Goal: Obtain resource: Download file/media

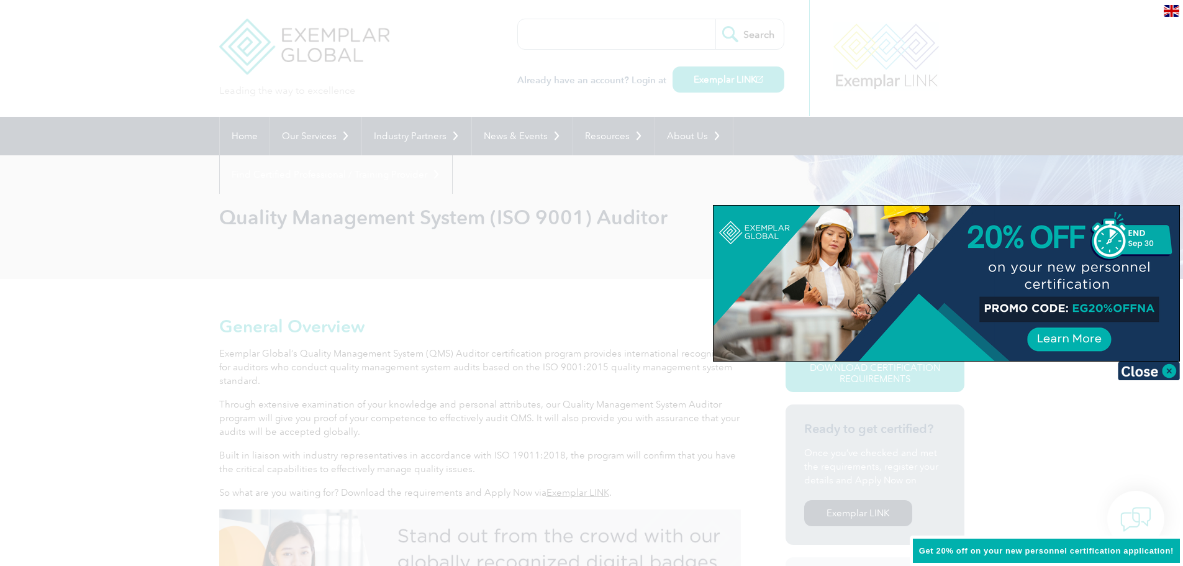
click at [508, 294] on div at bounding box center [591, 283] width 1183 height 566
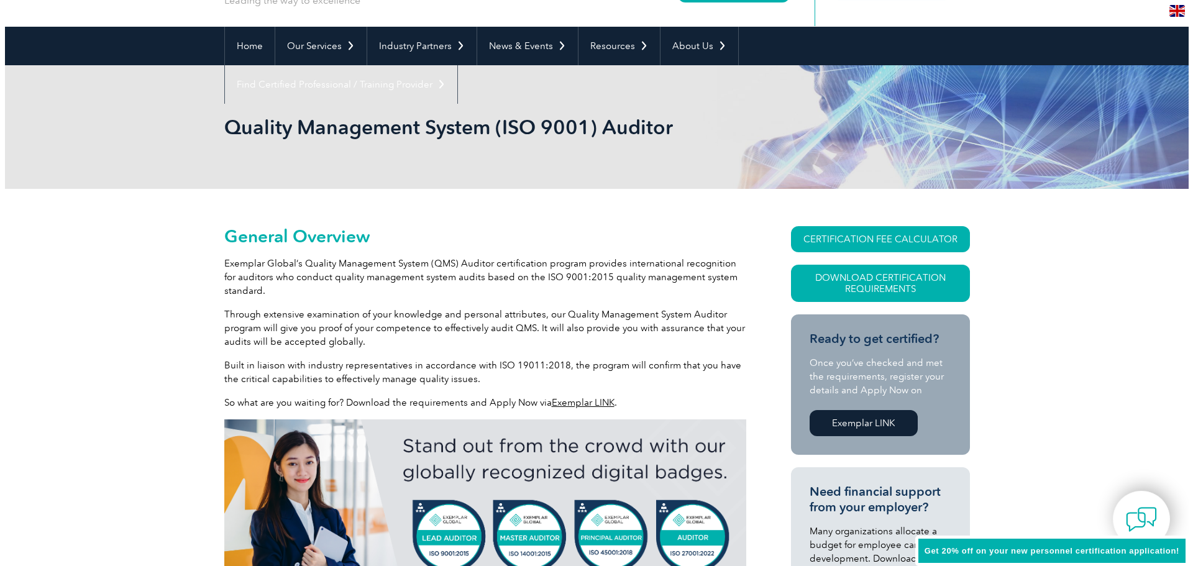
scroll to position [124, 0]
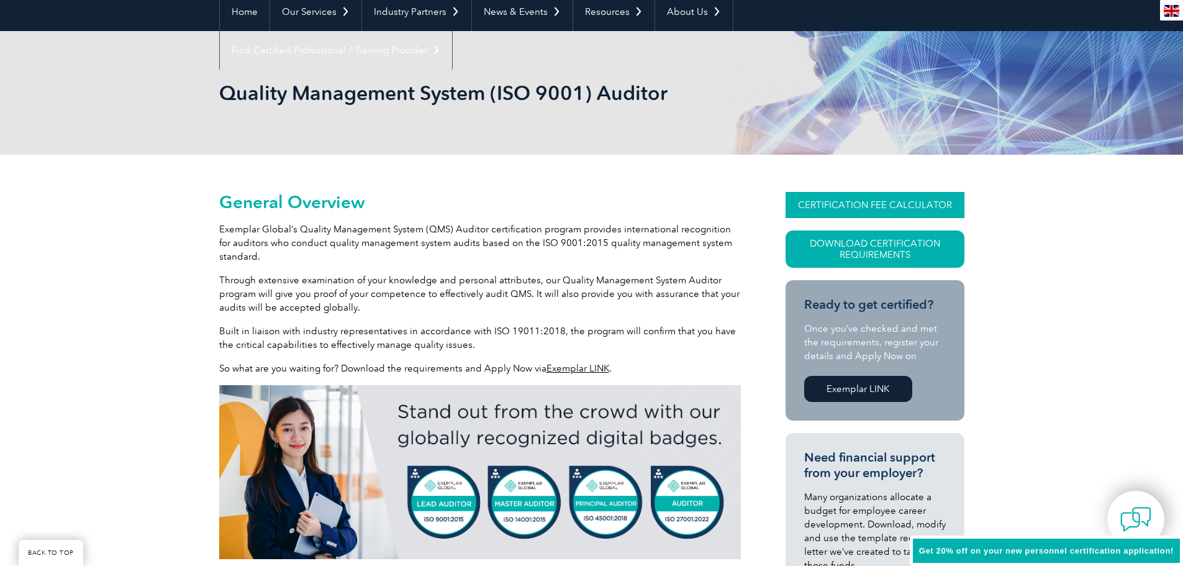
click at [854, 206] on link "CERTIFICATION FEE CALCULATOR" at bounding box center [875, 205] width 179 height 26
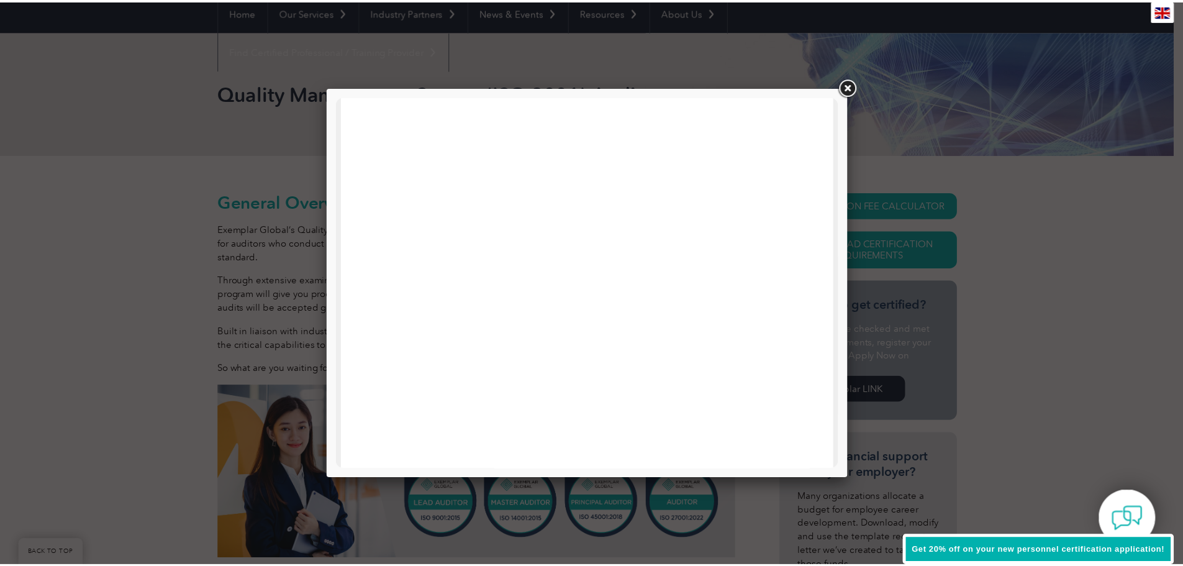
scroll to position [0, 0]
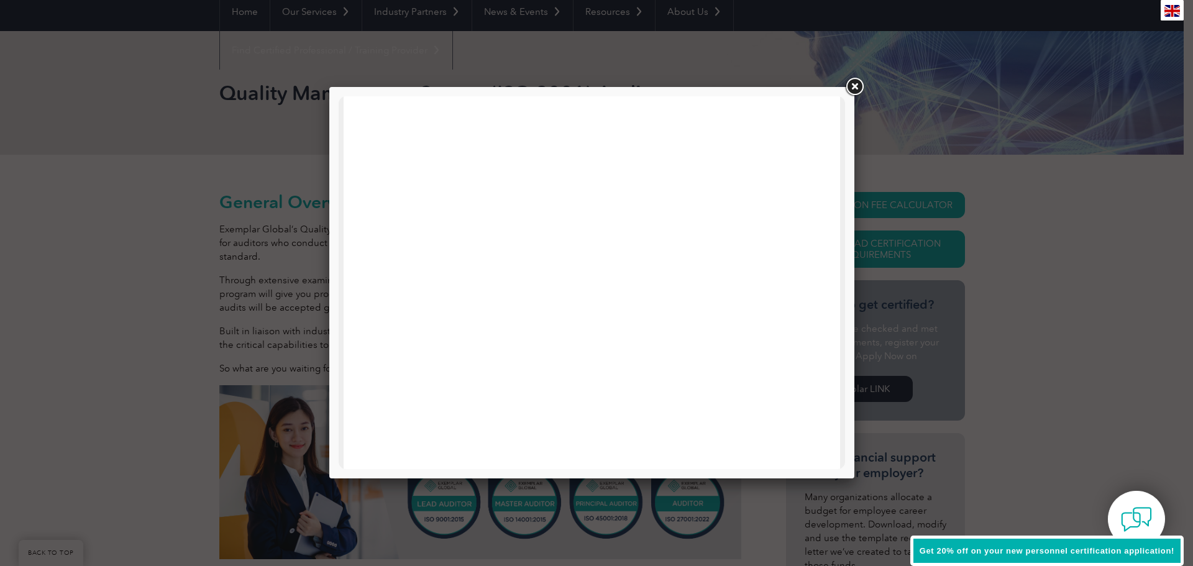
click at [857, 84] on link at bounding box center [854, 87] width 22 height 22
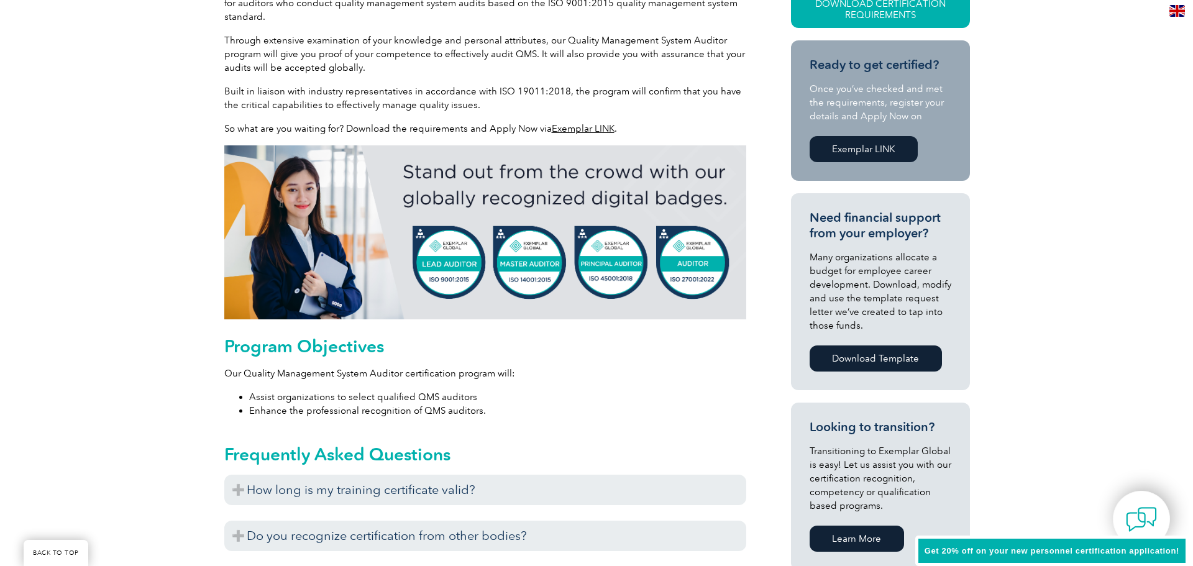
scroll to position [248, 0]
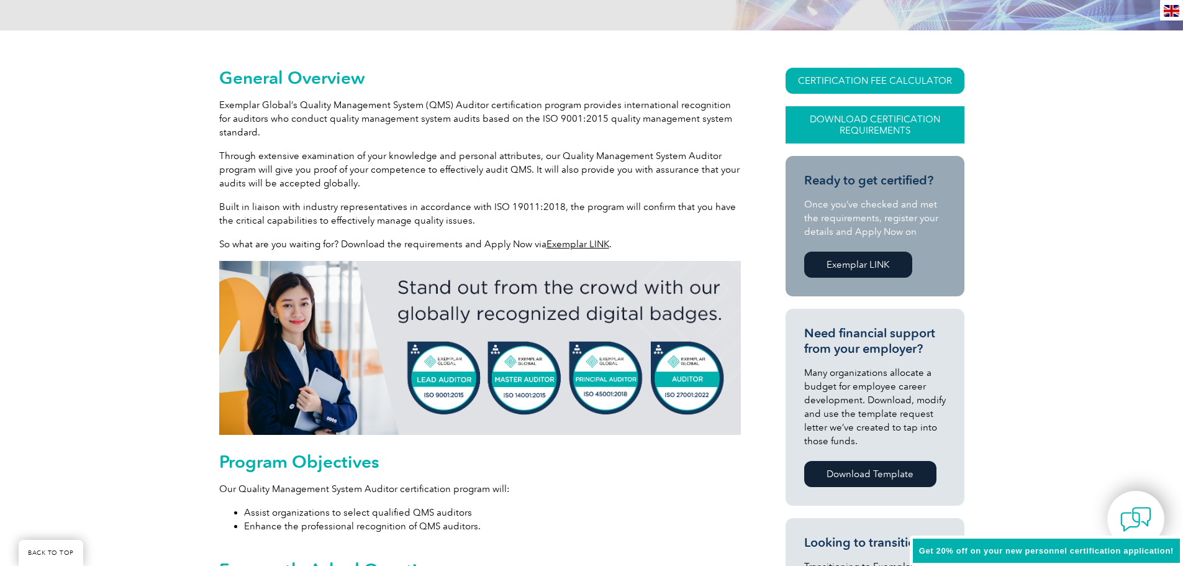
click at [923, 127] on link "Download Certification Requirements" at bounding box center [875, 124] width 179 height 37
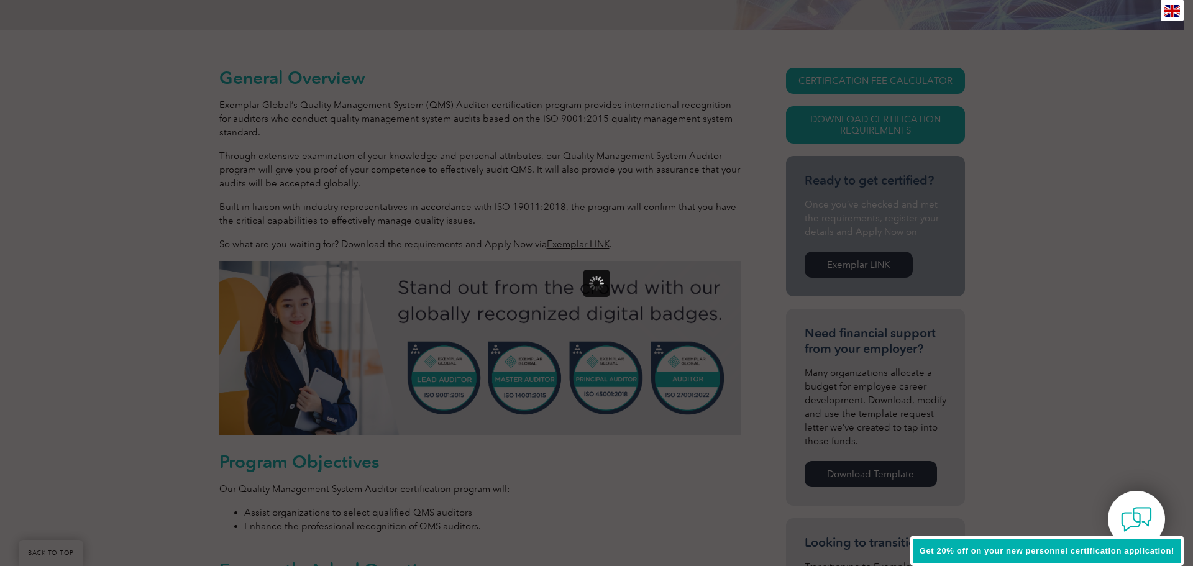
scroll to position [0, 0]
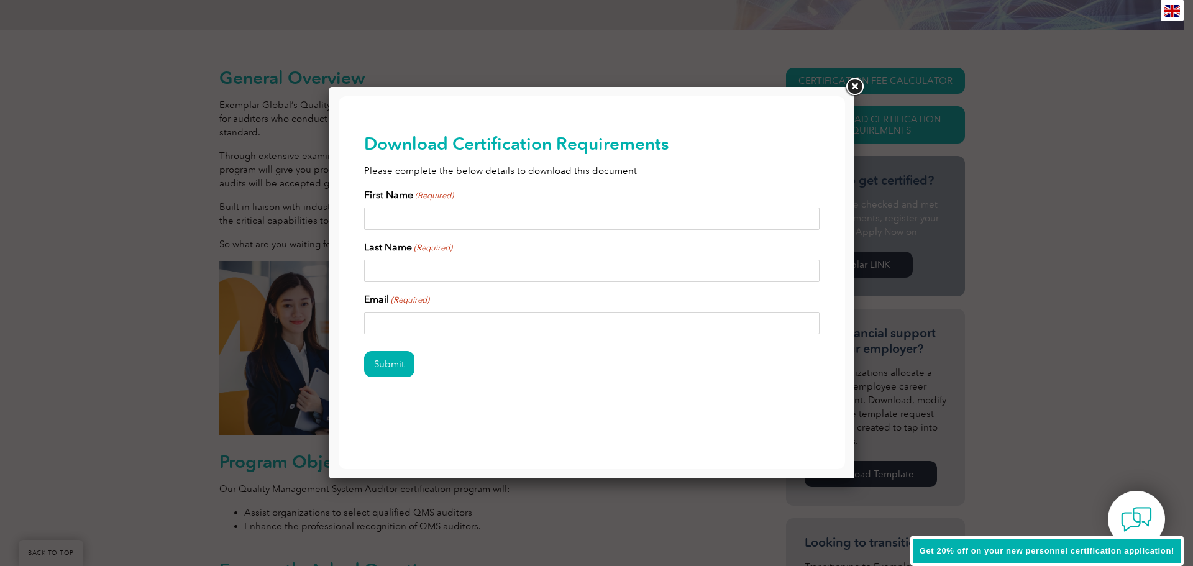
click at [422, 221] on input "First Name (Required)" at bounding box center [592, 218] width 456 height 22
type input "[PERSON_NAME]"
type input "[EMAIL_ADDRESS][DOMAIN_NAME]"
click at [364, 351] on input "Submit" at bounding box center [389, 364] width 50 height 26
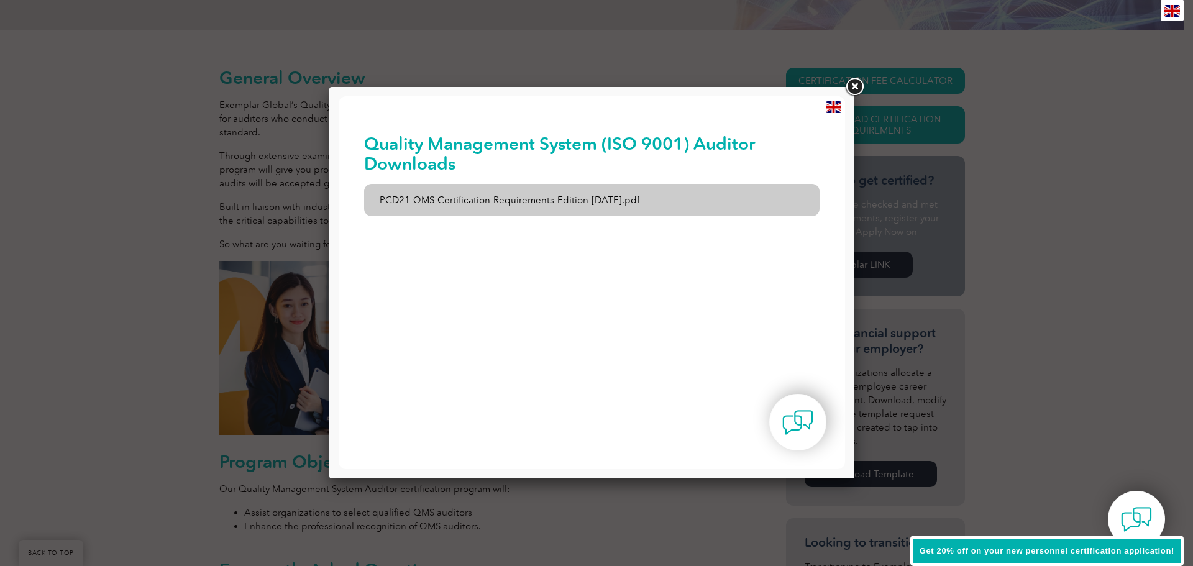
click at [578, 195] on link "PCD21-QMS-Certification-Requirements-Edition-[DATE].pdf" at bounding box center [592, 200] width 456 height 32
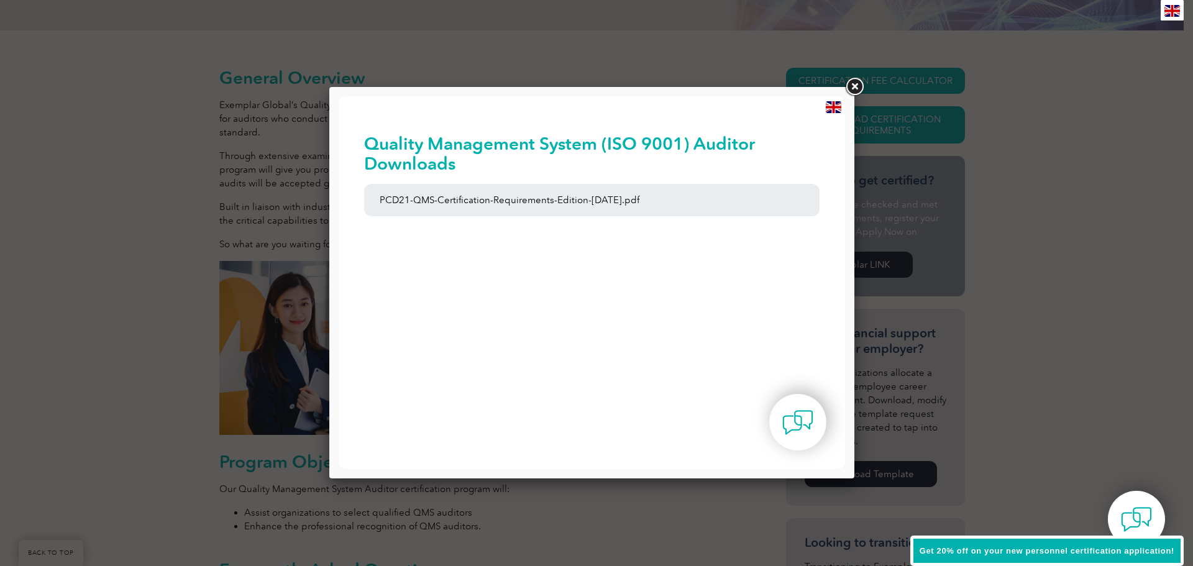
click at [847, 91] on link at bounding box center [854, 87] width 22 height 22
